Goal: Task Accomplishment & Management: Manage account settings

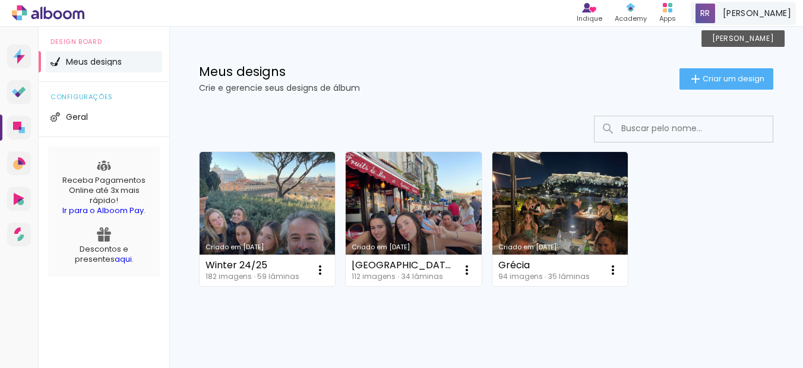
click at [764, 11] on span "[PERSON_NAME]" at bounding box center [757, 13] width 68 height 12
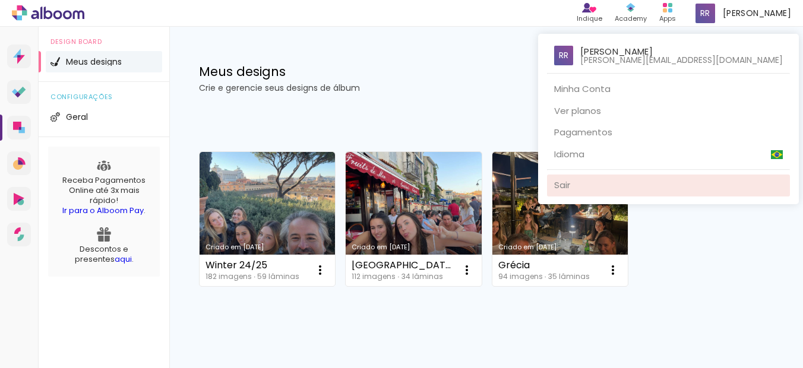
click at [666, 185] on link "Sair" at bounding box center [668, 186] width 243 height 22
